Goal: Task Accomplishment & Management: Complete application form

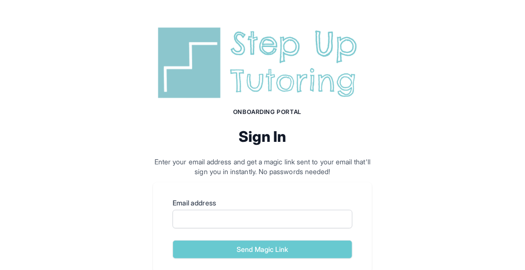
scroll to position [79, 0]
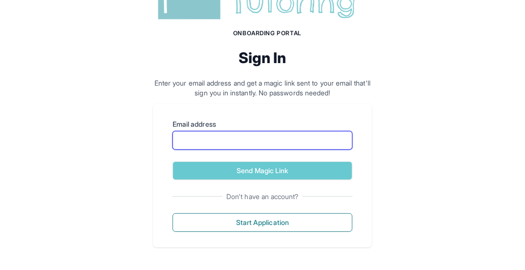
click at [277, 140] on input "Email address" at bounding box center [263, 140] width 180 height 19
type input "**********"
click at [173, 161] on button "Send Magic Link" at bounding box center [263, 170] width 180 height 19
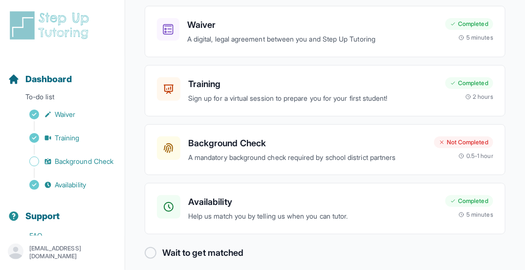
scroll to position [110, 0]
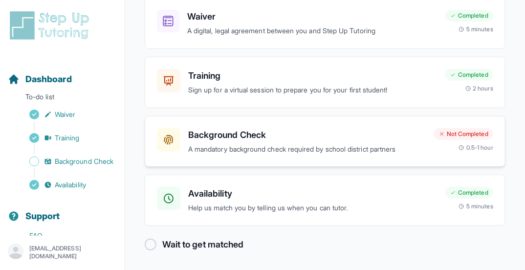
click at [297, 137] on h3 "Background Check" at bounding box center [307, 135] width 238 height 14
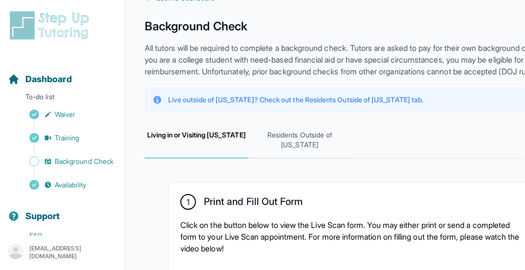
scroll to position [33, 0]
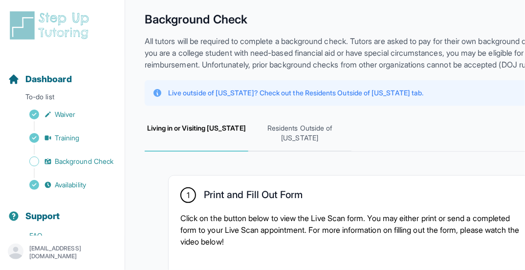
click at [294, 98] on p "Live outside of [US_STATE]? Check out the Residents Outside of [US_STATE] tab." at bounding box center [295, 93] width 255 height 10
click at [330, 139] on span "Residents Outside of [US_STATE]" at bounding box center [300, 133] width 104 height 36
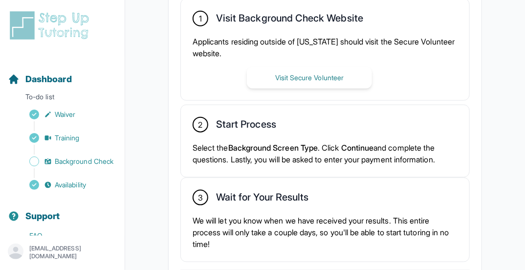
scroll to position [332, 0]
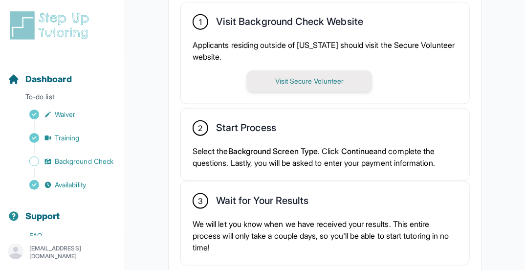
click at [318, 77] on button "Visit Secure Volunteer" at bounding box center [309, 81] width 125 height 22
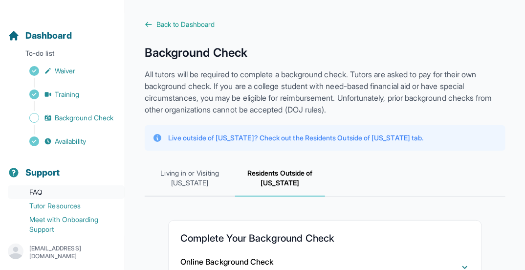
scroll to position [77, 0]
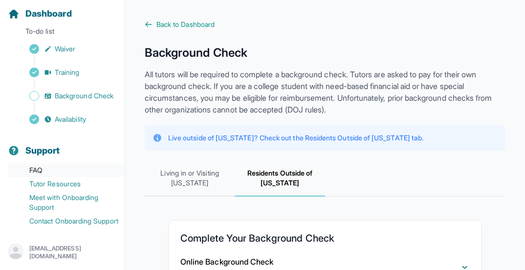
click at [92, 163] on link "FAQ" at bounding box center [66, 170] width 117 height 14
click at [35, 214] on link "Contact Onboarding Support" at bounding box center [66, 221] width 117 height 14
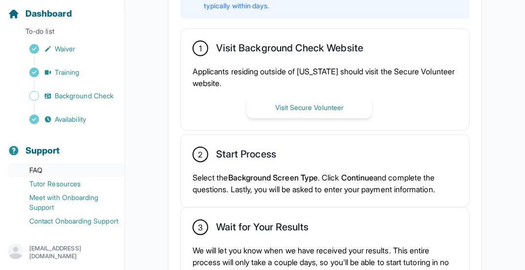
scroll to position [311, 0]
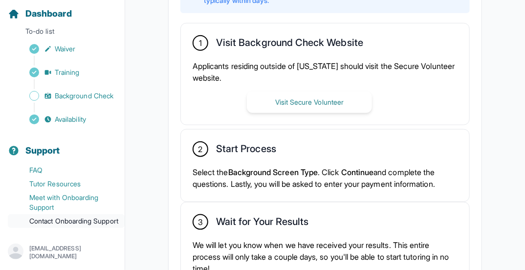
click at [81, 214] on link "Contact Onboarding Support" at bounding box center [66, 221] width 117 height 14
